Goal: Information Seeking & Learning: Check status

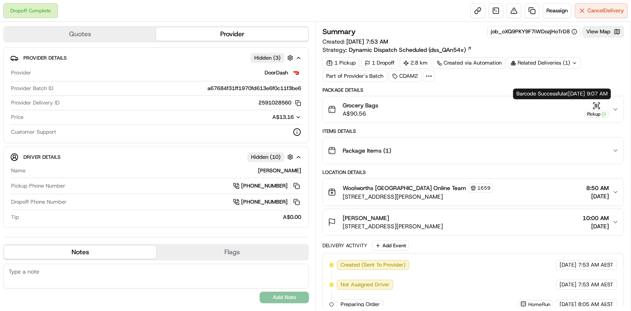
click at [595, 106] on icon "button" at bounding box center [597, 106] width 8 height 8
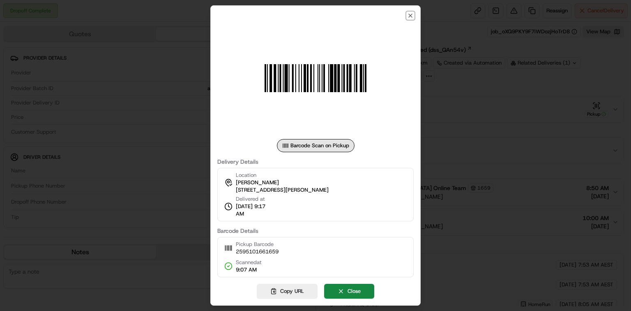
click at [413, 14] on icon "button" at bounding box center [410, 15] width 7 height 7
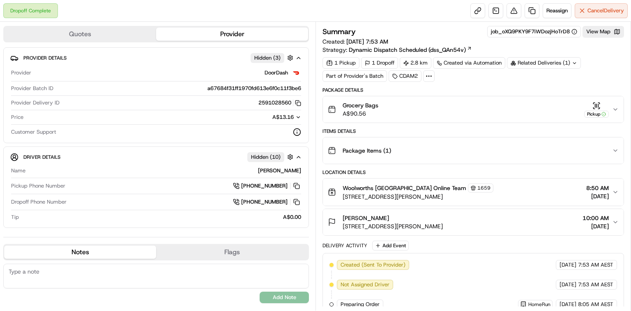
click at [349, 62] on div "1 Pickup" at bounding box center [341, 63] width 37 height 12
click at [368, 76] on div "1 Pickup 1 Dropoff 2.8 km Created via Automation Related Deliveries (1) Part of…" at bounding box center [474, 69] width 302 height 25
click at [528, 65] on div "Related Deliveries (1)" at bounding box center [544, 63] width 74 height 12
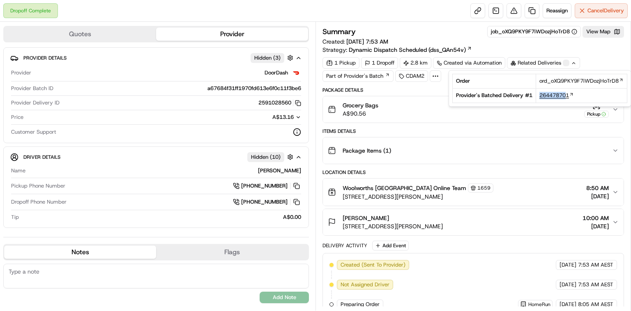
drag, startPoint x: 542, startPoint y: 92, endPoint x: 566, endPoint y: 93, distance: 24.3
click at [568, 92] on td "264478701" at bounding box center [581, 95] width 91 height 14
copy span "26447870"
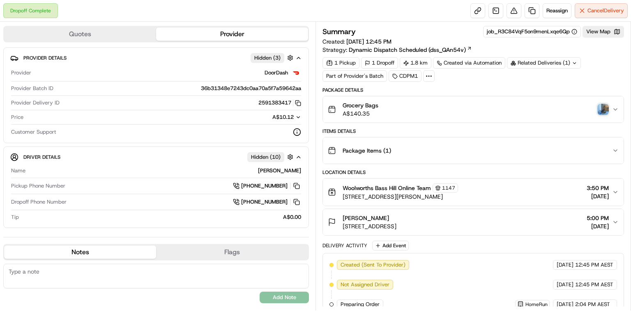
click at [539, 63] on div "Related Deliveries (1)" at bounding box center [544, 63] width 74 height 12
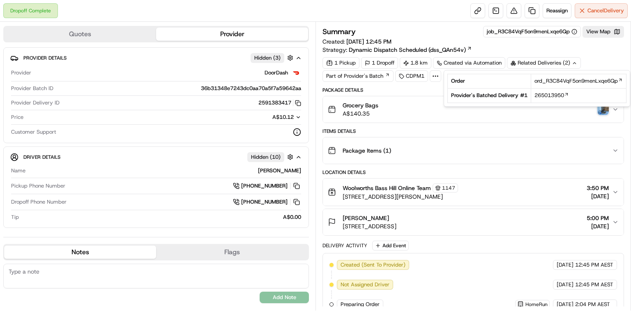
click at [538, 63] on div "Related Deliveries (2)" at bounding box center [544, 63] width 74 height 12
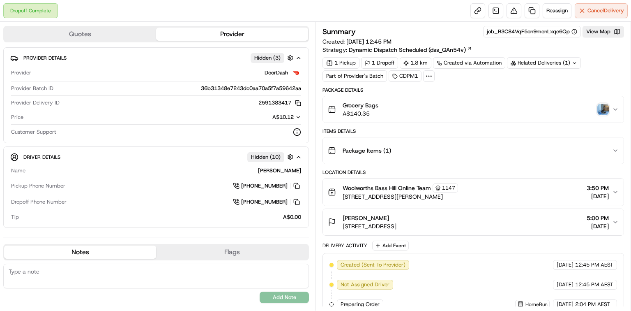
click at [603, 113] on img "button" at bounding box center [604, 110] width 12 height 12
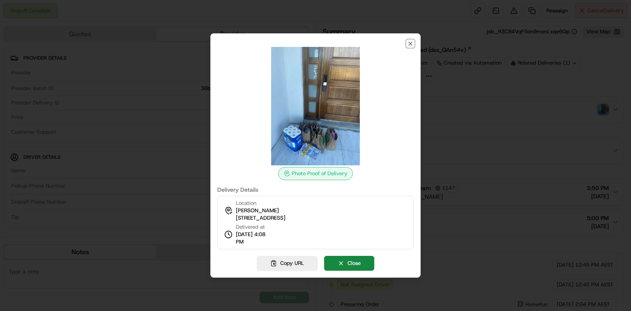
click at [412, 45] on icon "button" at bounding box center [410, 43] width 3 height 3
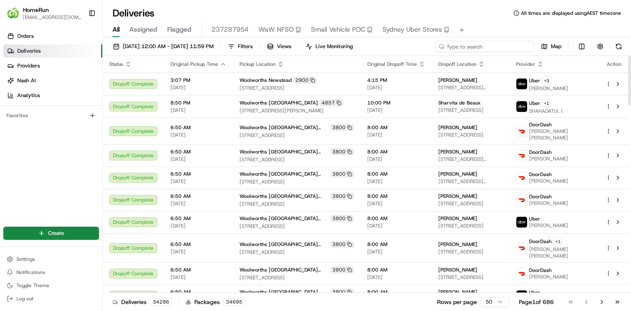
click at [497, 45] on input at bounding box center [485, 47] width 99 height 12
paste input "264050731"
type input "264050731"
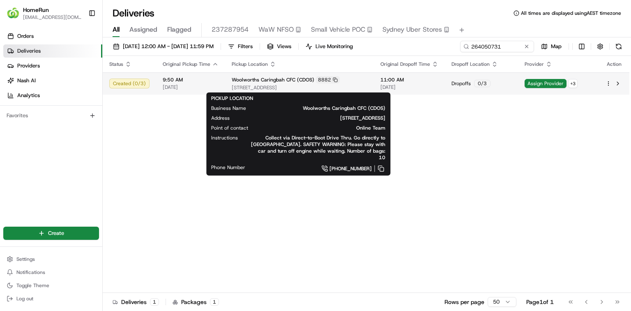
click at [250, 83] on span "Woolworths Caringbah CFC (CDOS)" at bounding box center [273, 79] width 83 height 7
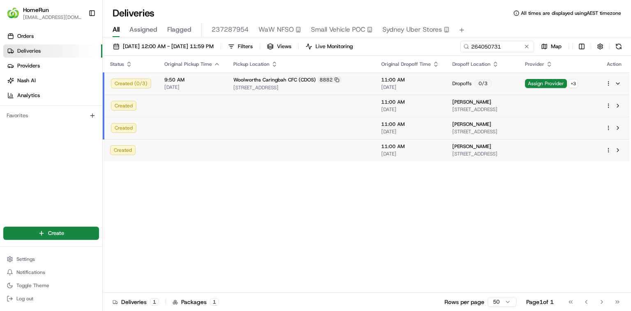
click at [251, 86] on span "[STREET_ADDRESS]" at bounding box center [300, 87] width 135 height 7
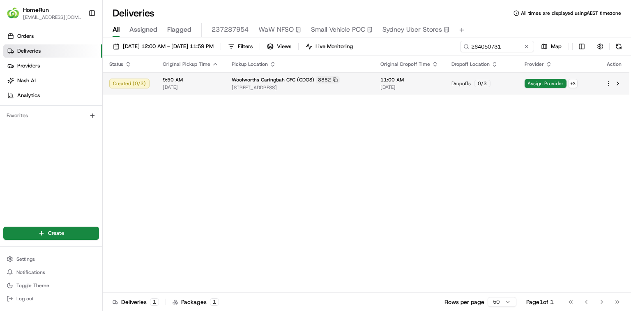
click at [320, 82] on div "8882" at bounding box center [328, 79] width 24 height 7
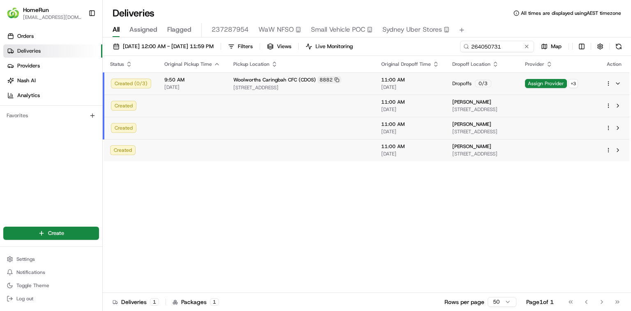
click at [453, 107] on span "[STREET_ADDRESS]" at bounding box center [483, 109] width 60 height 7
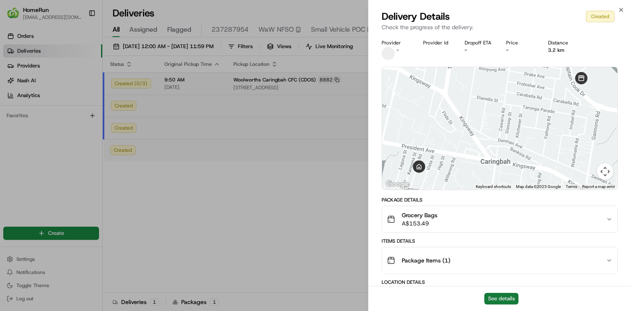
click at [499, 298] on button "See details" at bounding box center [502, 299] width 34 height 12
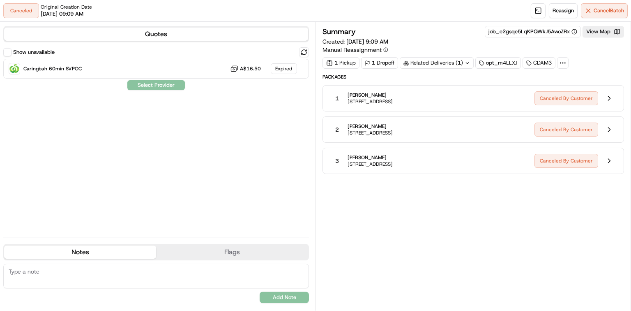
drag, startPoint x: 448, startPoint y: 101, endPoint x: 340, endPoint y: 92, distance: 108.0
click at [340, 92] on div "1 [PERSON_NAME] [STREET_ADDRESS]" at bounding box center [429, 98] width 199 height 15
click at [382, 86] on div "1 Elizabeth Gadallah 32 Yarraga Pl, Yowie Bay, NSW 2228, AU Canceled By Customer" at bounding box center [474, 98] width 302 height 26
click at [564, 9] on span "Reassign" at bounding box center [563, 10] width 21 height 7
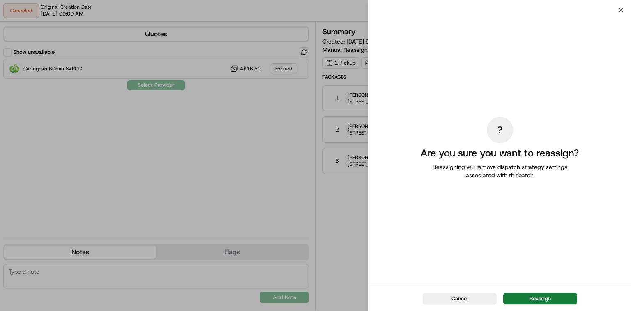
click at [541, 295] on button "Reassign" at bounding box center [541, 299] width 74 height 12
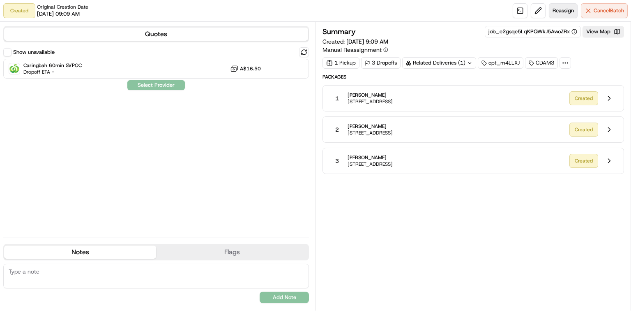
click at [567, 10] on span "Reassign" at bounding box center [563, 10] width 21 height 7
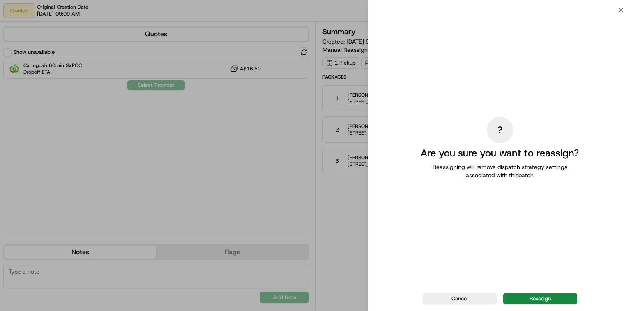
click at [560, 291] on div "Cancel Reassign" at bounding box center [500, 298] width 263 height 25
click at [560, 297] on button "Reassign" at bounding box center [541, 299] width 74 height 12
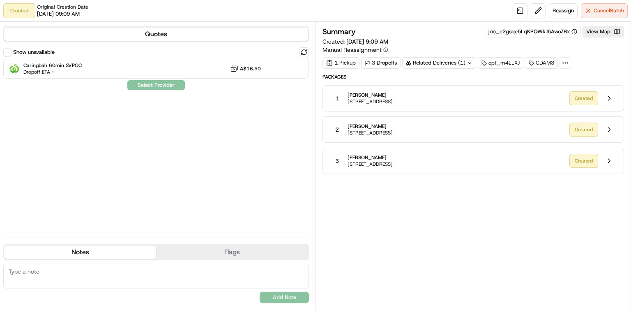
click at [455, 58] on div "Related Deliveries (1)" at bounding box center [439, 63] width 74 height 12
click at [453, 58] on div "Related Deliveries" at bounding box center [438, 63] width 73 height 12
click at [351, 155] on span "[PERSON_NAME]" at bounding box center [370, 157] width 45 height 7
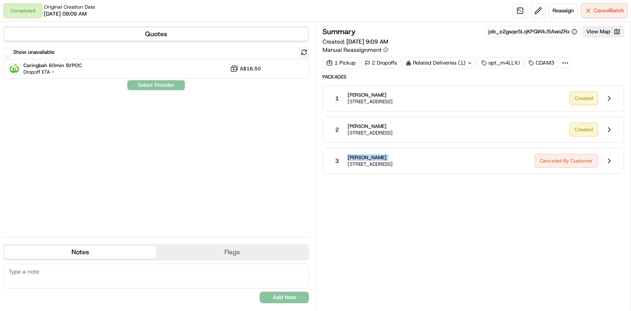
click at [447, 150] on div "3 Leish Bailey 42 Taren Rd, U 2, Caringbah South, NSW 2229, AU Canceled By Cust…" at bounding box center [474, 161] width 302 height 26
click at [374, 155] on span "[PERSON_NAME]" at bounding box center [370, 157] width 45 height 7
click at [375, 155] on span "[PERSON_NAME]" at bounding box center [370, 157] width 45 height 7
click at [372, 184] on div "Summary job_e2gsqe5LqKPQWkJ5AwoZRx View Map Created: 16/08/2025 9:09 AM Manual …" at bounding box center [474, 166] width 302 height 280
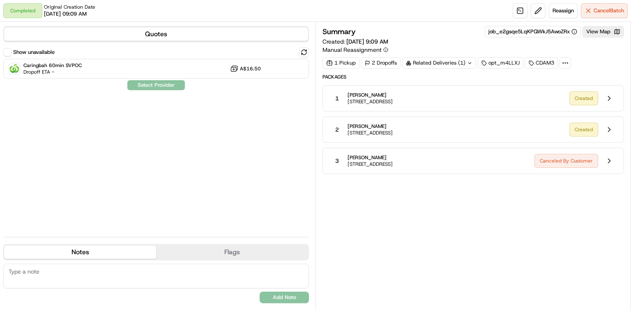
click at [377, 123] on span "Chamali Kenny" at bounding box center [370, 126] width 45 height 7
click at [381, 165] on span "[STREET_ADDRESS]" at bounding box center [370, 164] width 45 height 7
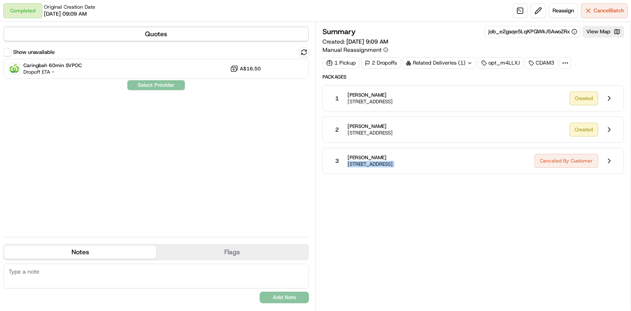
click at [381, 164] on span "[STREET_ADDRESS]" at bounding box center [370, 164] width 45 height 7
click at [465, 197] on div "Summary job_e2gsqe5LqKPQWkJ5AwoZRx View Map Created: 16/08/2025 9:09 AM Manual …" at bounding box center [474, 166] width 302 height 280
drag, startPoint x: 347, startPoint y: 132, endPoint x: 442, endPoint y: 134, distance: 94.6
click at [442, 134] on div "2 Chamali Kenny 80 Formosa St, Sylvania, NSW 2224, AU" at bounding box center [429, 129] width 199 height 15
copy span "80 Formosa St, Sylvania, NSW 2224, AU"
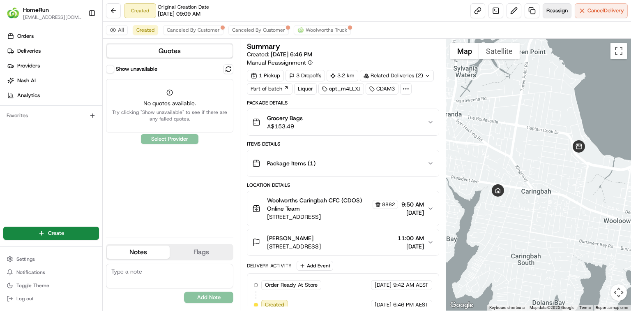
click at [555, 14] on span "Reassign" at bounding box center [557, 10] width 21 height 7
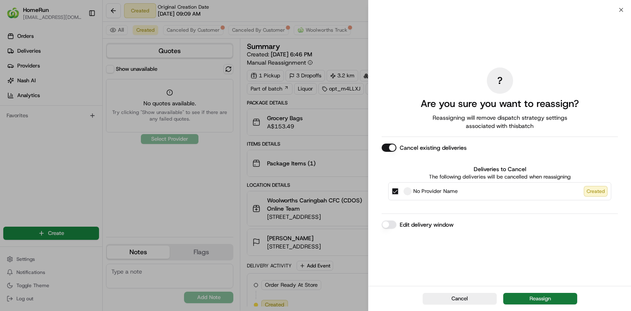
click at [544, 300] on button "Reassign" at bounding box center [541, 299] width 74 height 12
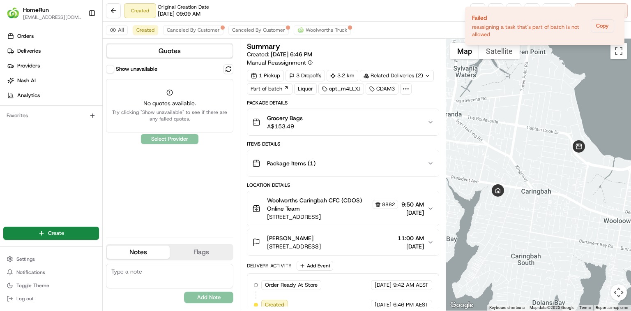
click at [393, 43] on div "Summary" at bounding box center [343, 46] width 192 height 7
click at [399, 10] on div "Created Original Creation Date [DATE] 09:09 AM Reassign Cancel Delivery" at bounding box center [367, 11] width 529 height 22
